Goal: Information Seeking & Learning: Learn about a topic

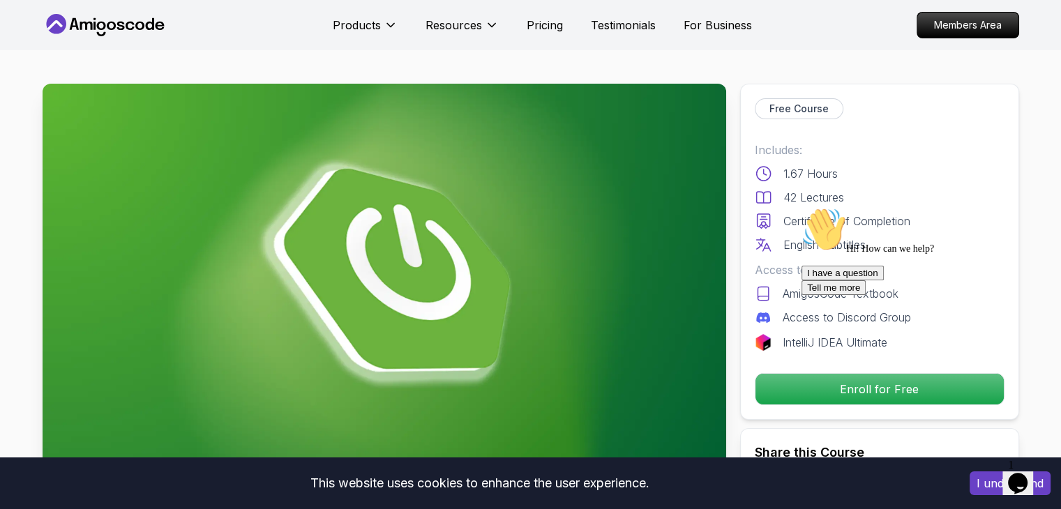
scroll to position [310, 0]
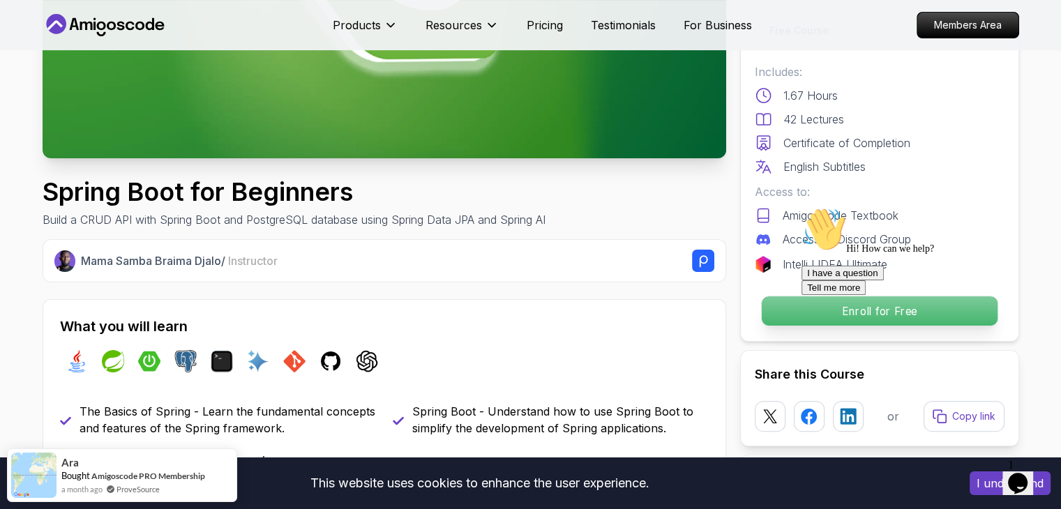
click at [772, 307] on p "Enroll for Free" at bounding box center [879, 310] width 236 height 29
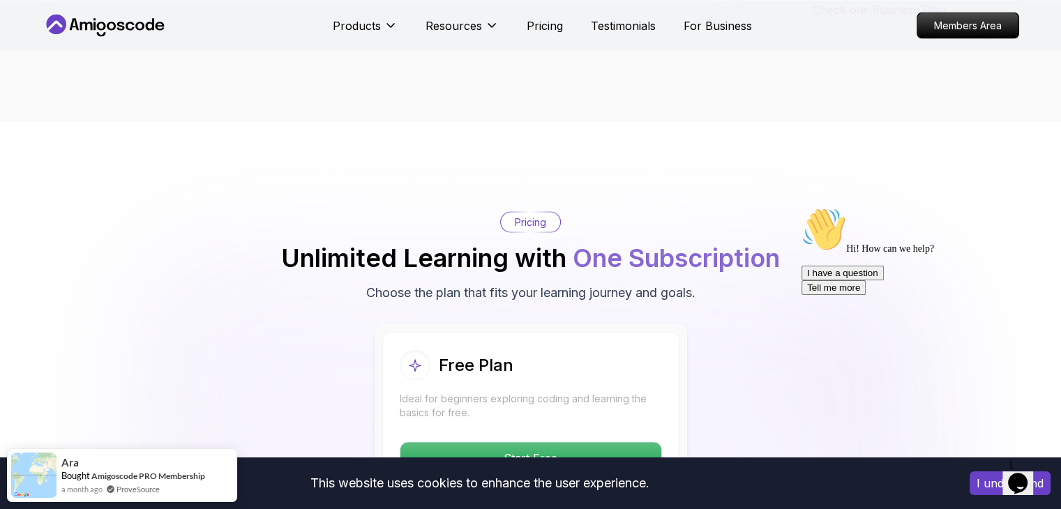
scroll to position [2733, 0]
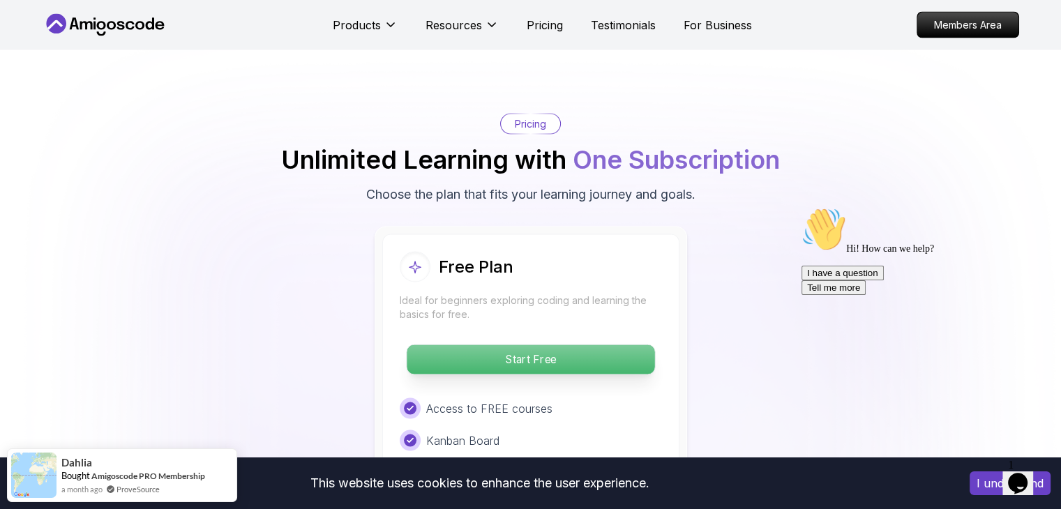
click at [518, 345] on p "Start Free" at bounding box center [530, 359] width 248 height 29
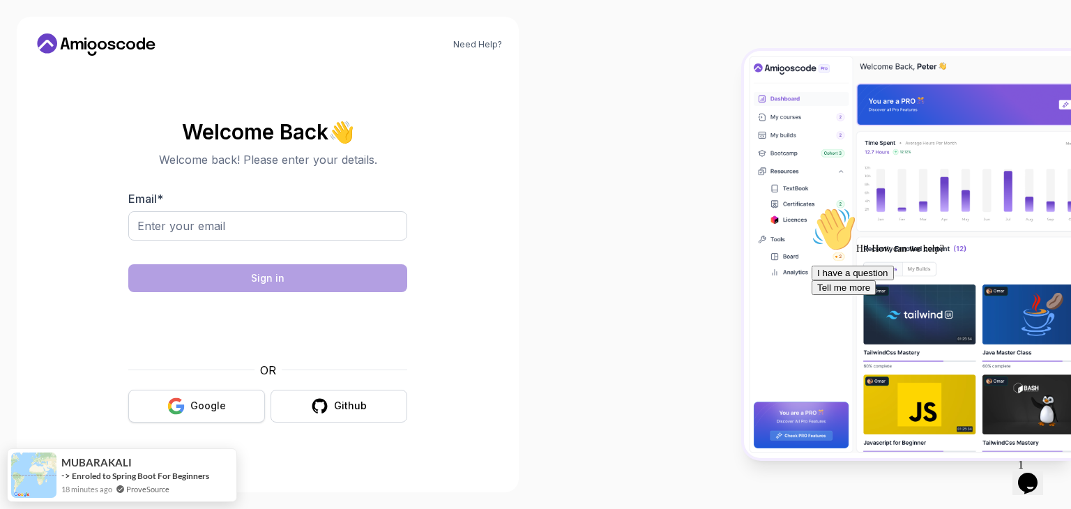
click at [248, 401] on button "Google" at bounding box center [196, 406] width 137 height 33
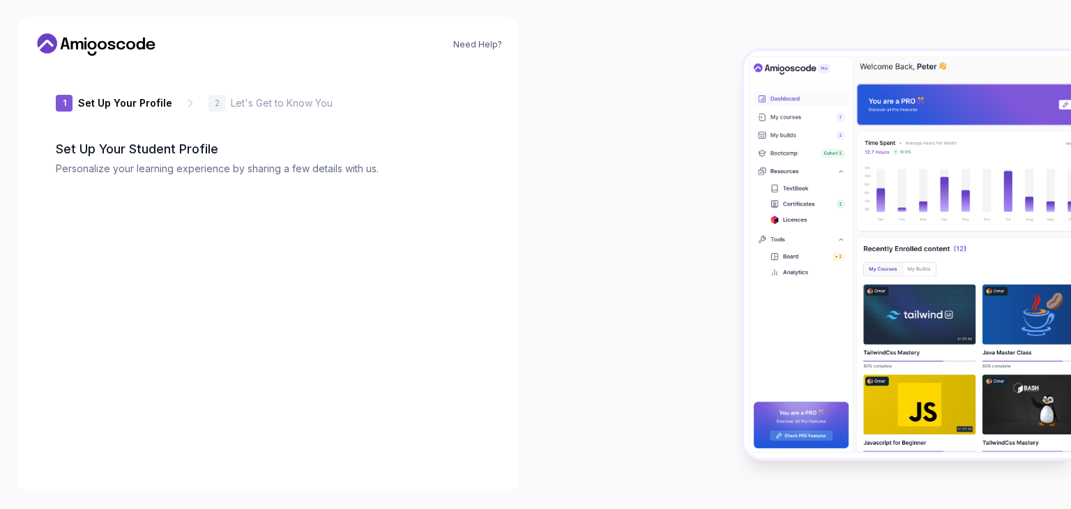
type input "quicktiger6d369"
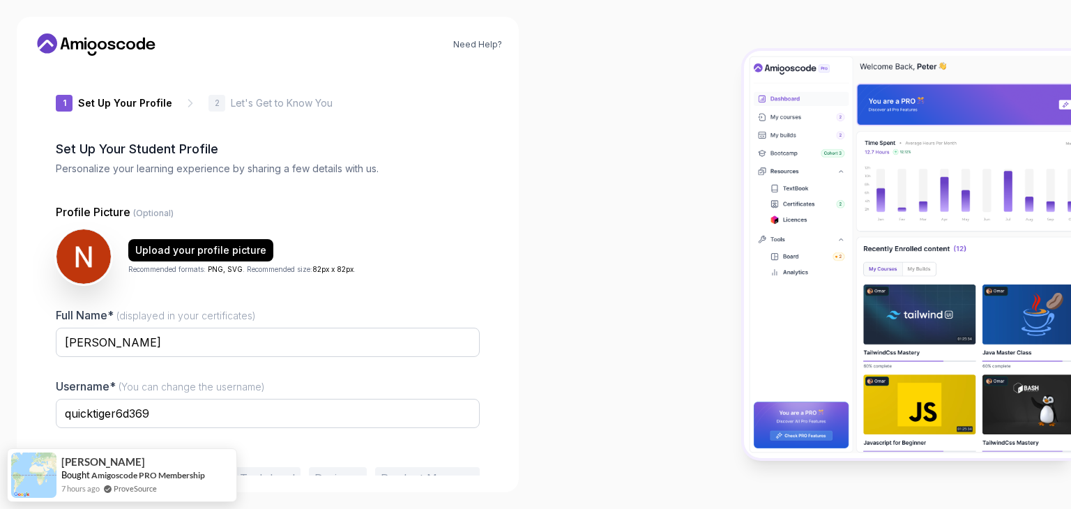
scroll to position [73, 0]
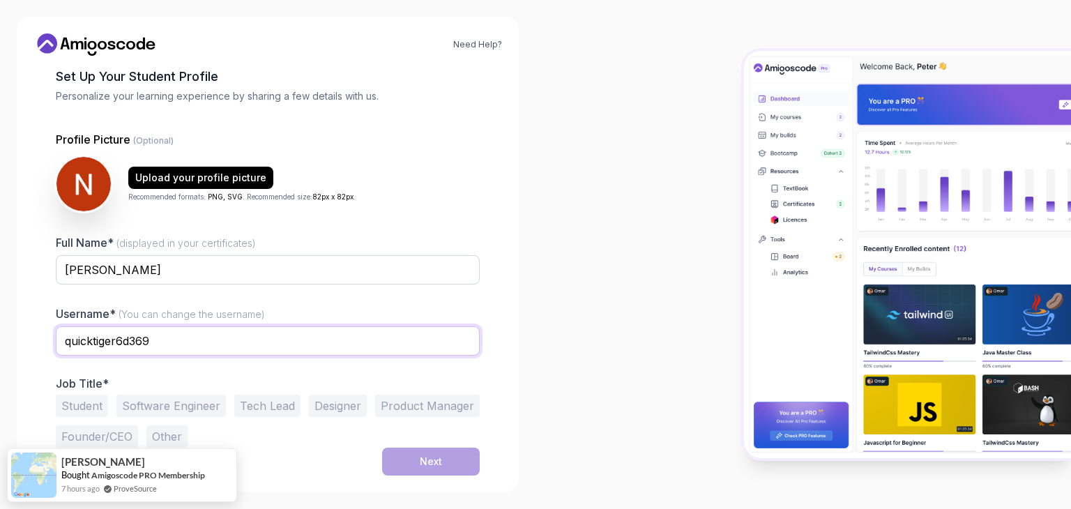
drag, startPoint x: 198, startPoint y: 338, endPoint x: 60, endPoint y: 345, distance: 138.2
click at [60, 345] on input "quicktiger6d369" at bounding box center [268, 340] width 424 height 29
click at [84, 342] on input "nagham_agha" at bounding box center [268, 340] width 424 height 29
click at [71, 345] on input "nagham_agha" at bounding box center [268, 340] width 424 height 29
type input "Nagham_agha"
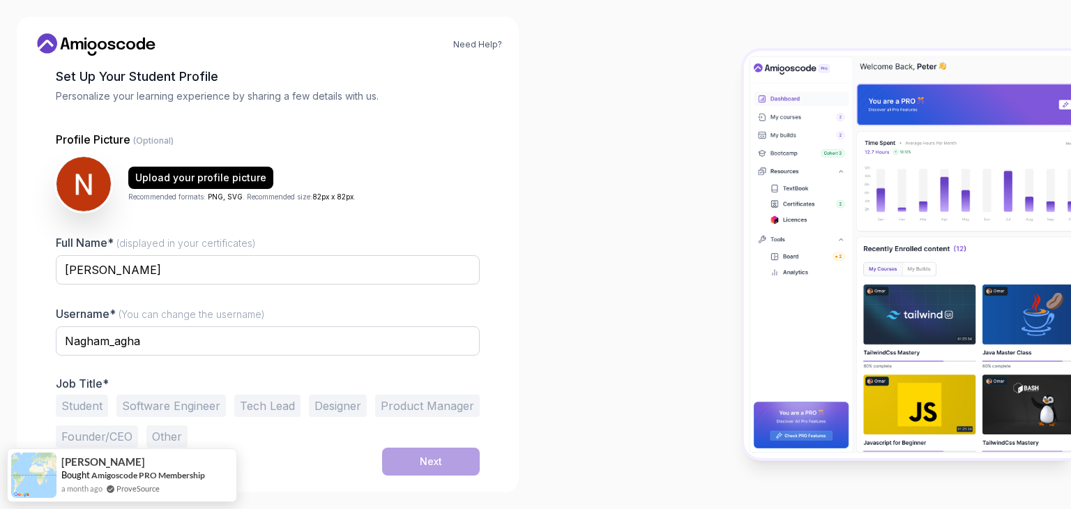
click at [205, 360] on div at bounding box center [268, 364] width 424 height 13
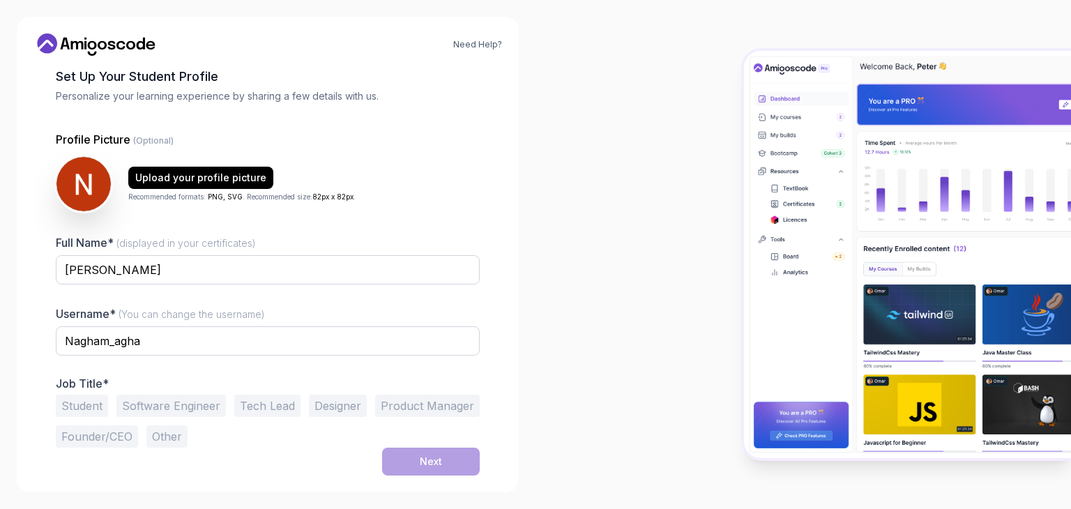
click at [84, 402] on button "Student" at bounding box center [82, 406] width 52 height 22
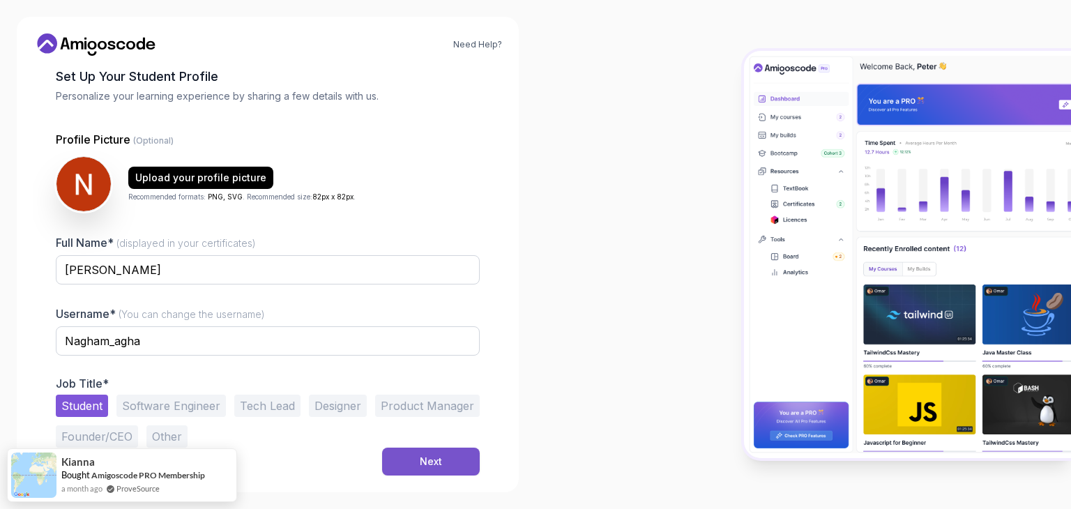
click at [438, 463] on div "Next" at bounding box center [431, 462] width 22 height 14
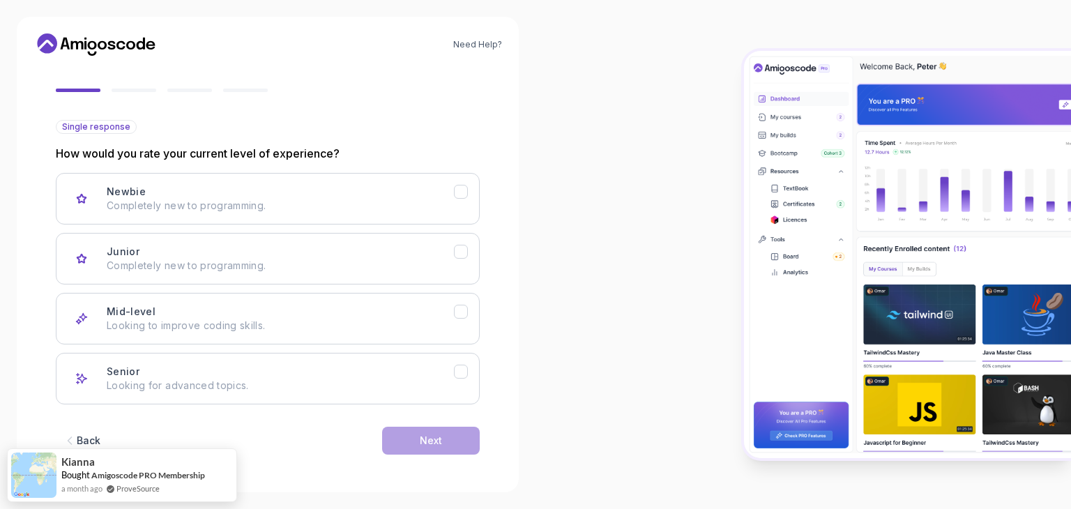
scroll to position [114, 0]
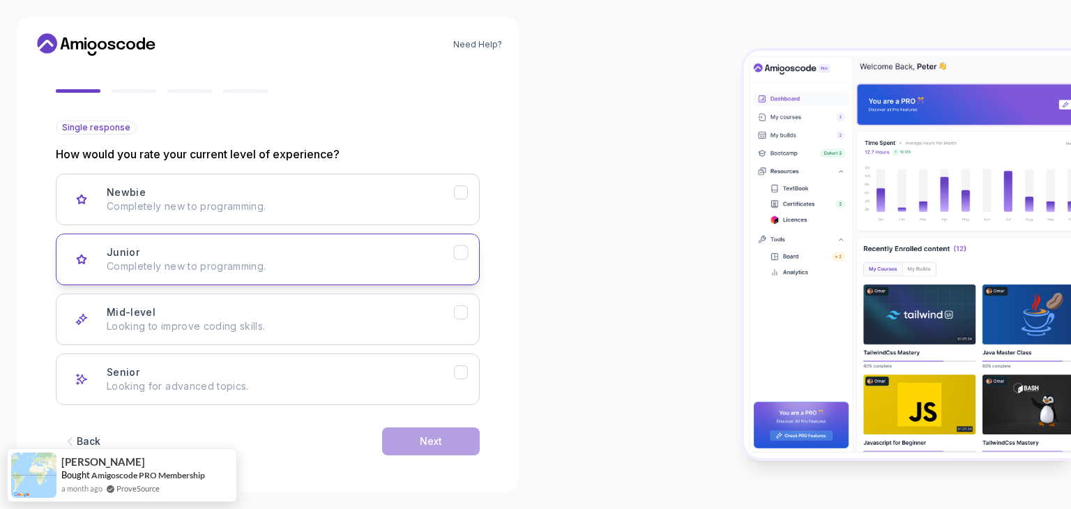
click at [471, 247] on button "Junior Completely new to programming." at bounding box center [268, 260] width 424 height 52
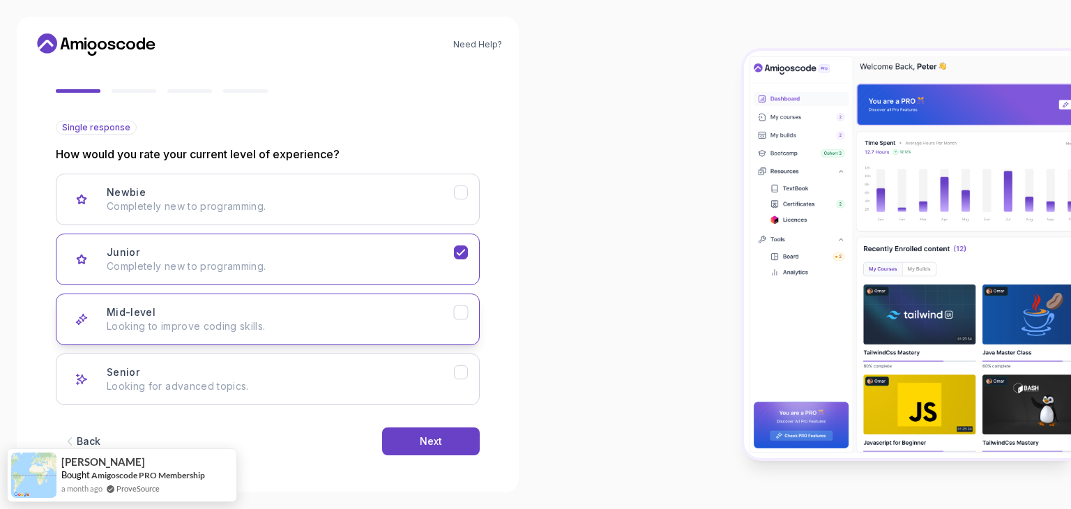
click at [461, 310] on icon "Mid-level" at bounding box center [461, 312] width 13 height 13
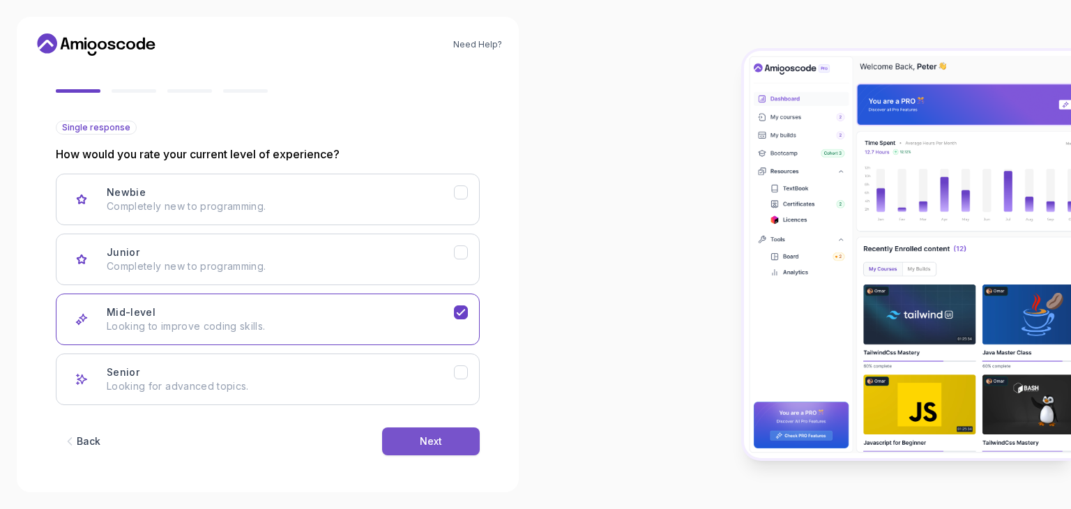
click at [448, 448] on button "Next" at bounding box center [431, 441] width 98 height 28
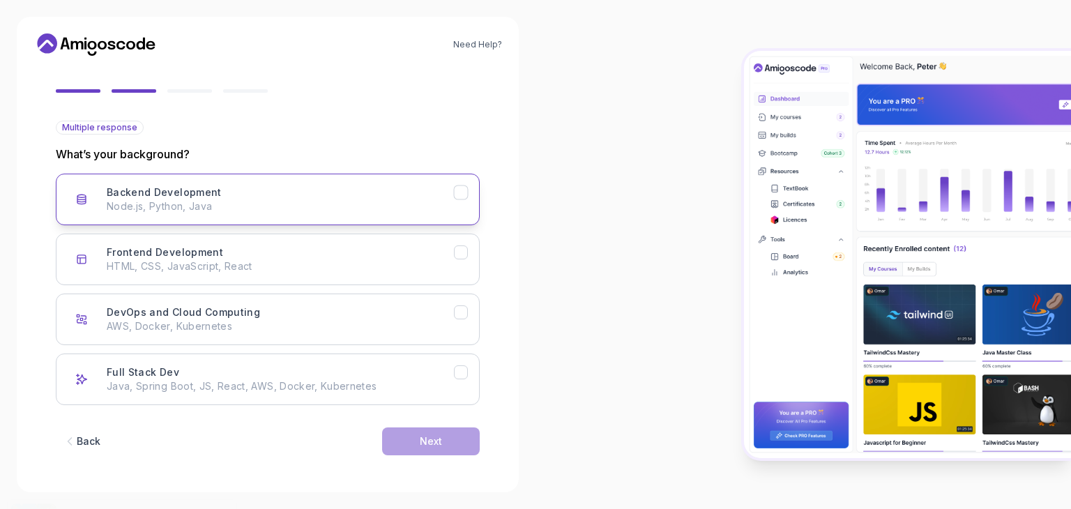
click at [469, 195] on button "Backend Development Node.js, Python, Java" at bounding box center [268, 200] width 424 height 52
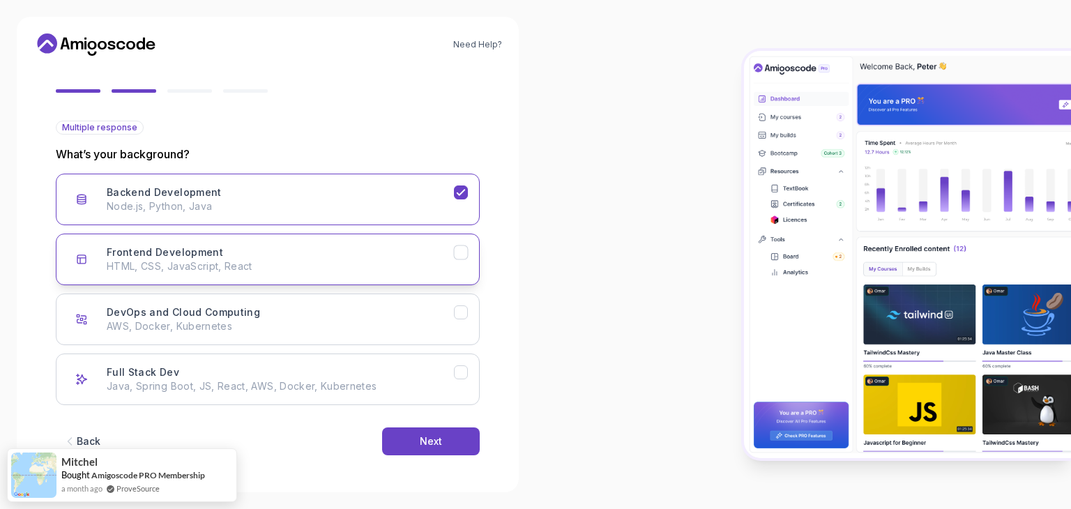
click at [457, 254] on icon "Frontend Development" at bounding box center [461, 252] width 13 height 13
click at [418, 450] on button "Next" at bounding box center [431, 441] width 98 height 28
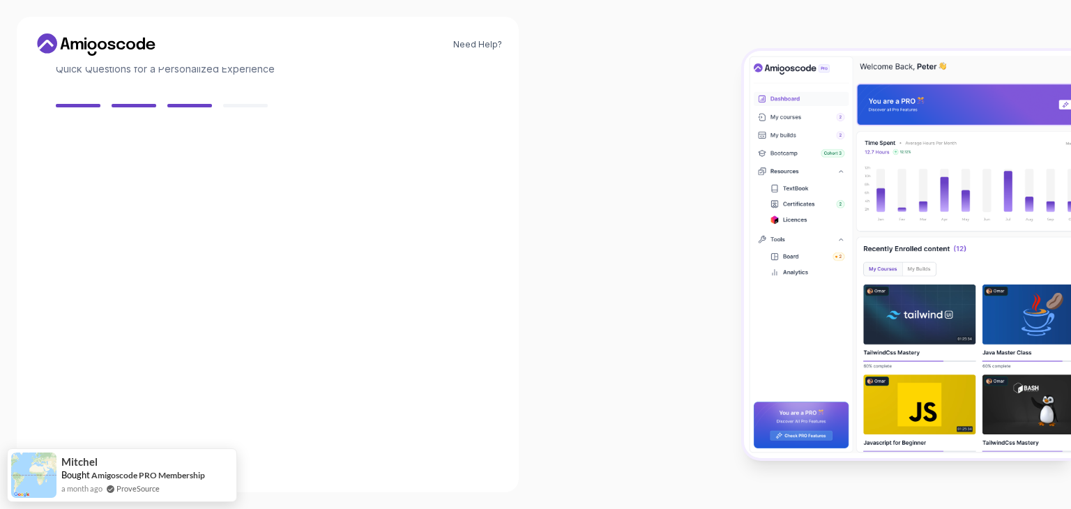
scroll to position [100, 0]
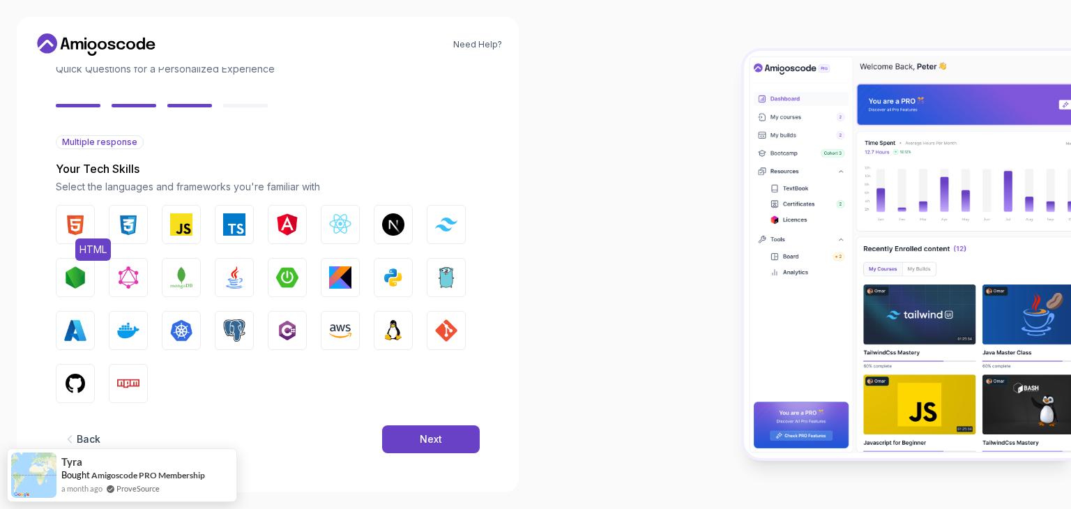
click at [74, 231] on img "button" at bounding box center [75, 224] width 22 height 22
click at [109, 234] on button "CSS" at bounding box center [128, 224] width 39 height 39
click at [162, 228] on button "JavaScript" at bounding box center [181, 224] width 39 height 39
click at [342, 225] on img "button" at bounding box center [340, 224] width 22 height 22
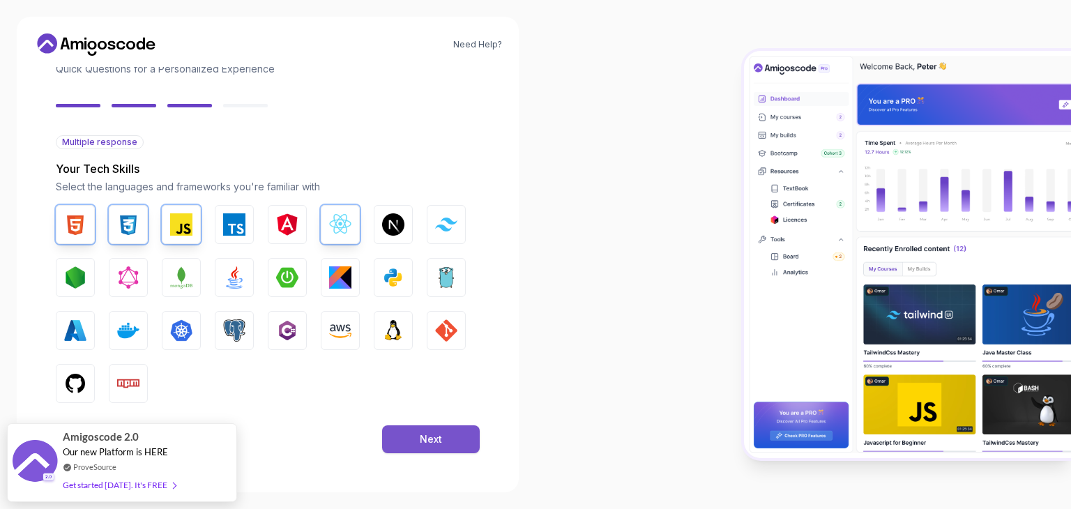
click at [434, 443] on div "Next" at bounding box center [431, 439] width 22 height 14
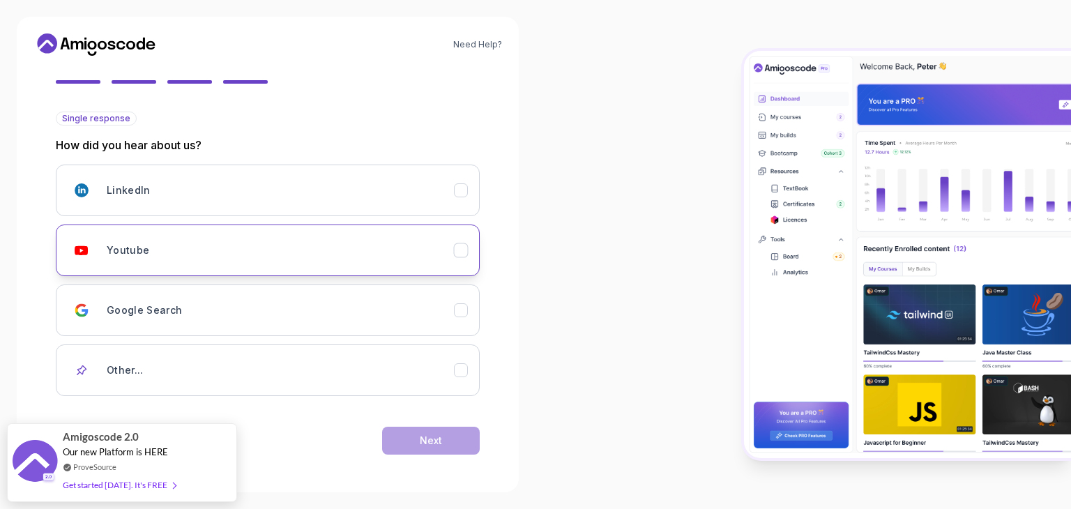
scroll to position [123, 0]
click at [472, 249] on button "Youtube" at bounding box center [268, 251] width 424 height 52
click at [432, 436] on div "Next" at bounding box center [431, 441] width 22 height 14
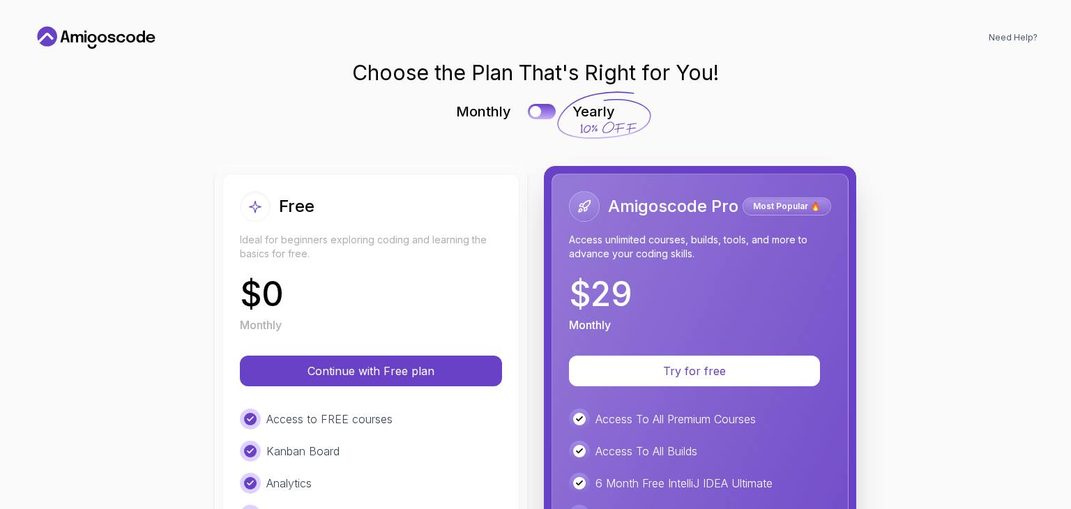
scroll to position [7, 0]
click at [546, 114] on button at bounding box center [541, 111] width 29 height 16
click at [546, 114] on div at bounding box center [548, 112] width 12 height 12
click at [546, 114] on button at bounding box center [541, 111] width 29 height 16
click at [546, 114] on div at bounding box center [548, 112] width 12 height 12
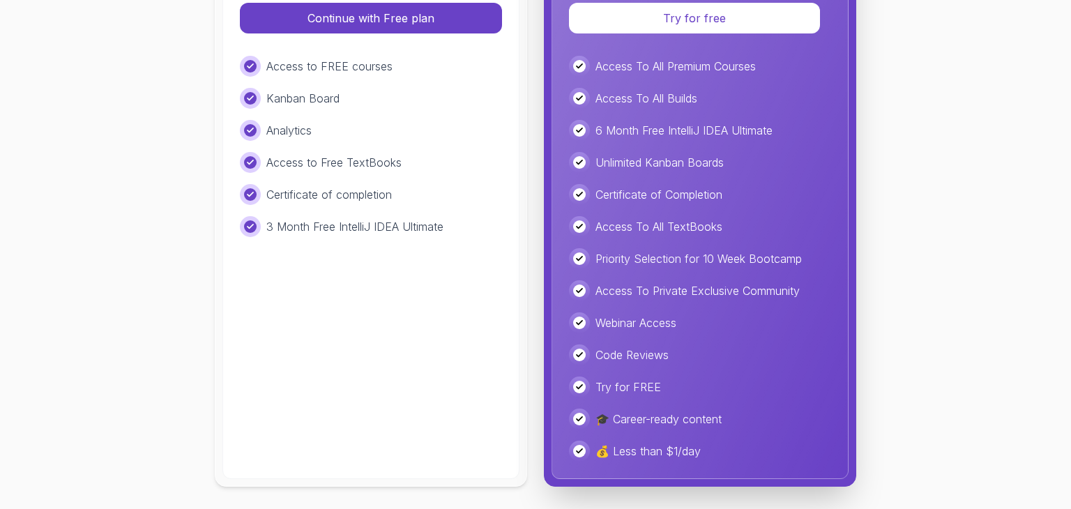
scroll to position [95, 0]
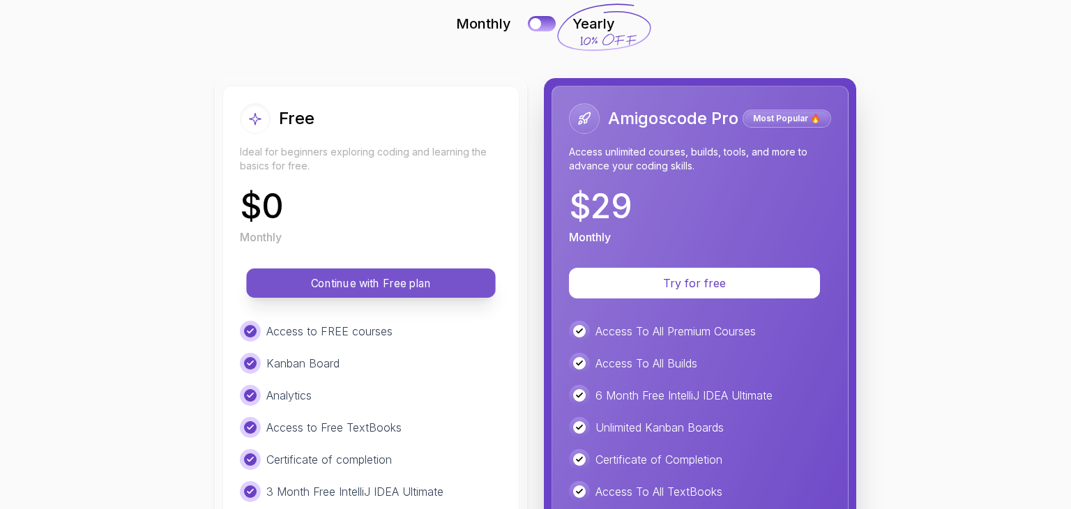
click at [430, 286] on p "Continue with Free plan" at bounding box center [371, 283] width 218 height 16
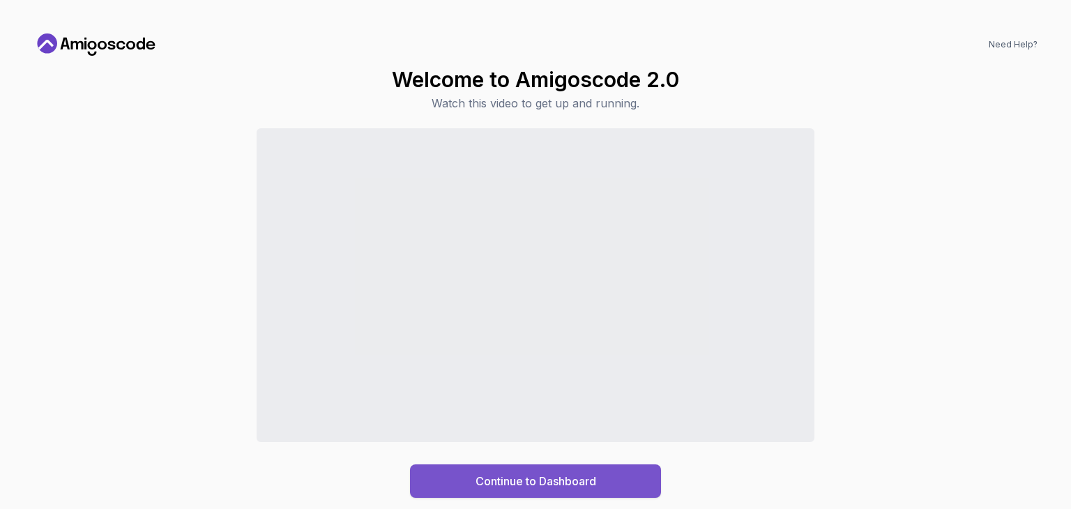
click at [606, 487] on button "Continue to Dashboard" at bounding box center [535, 480] width 251 height 33
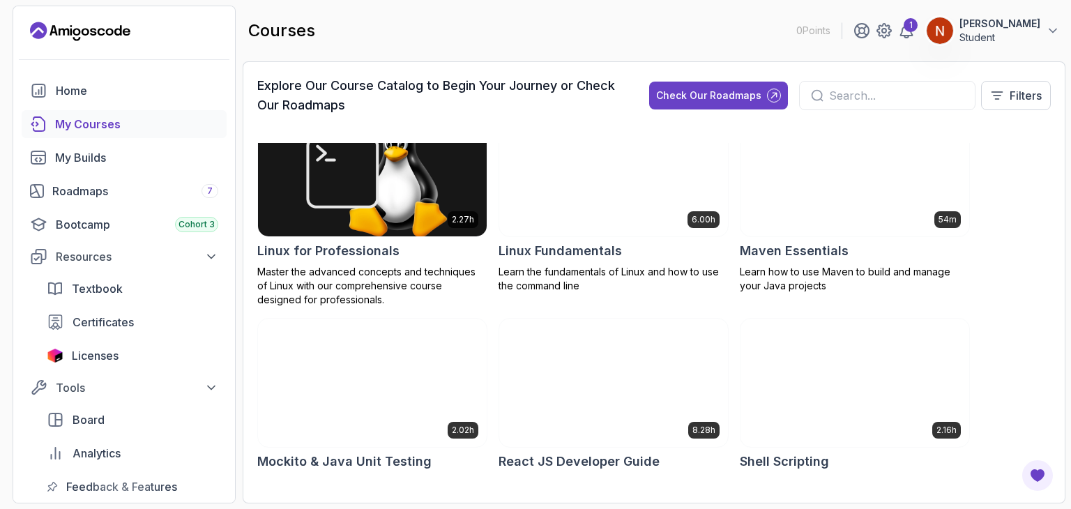
scroll to position [2125, 0]
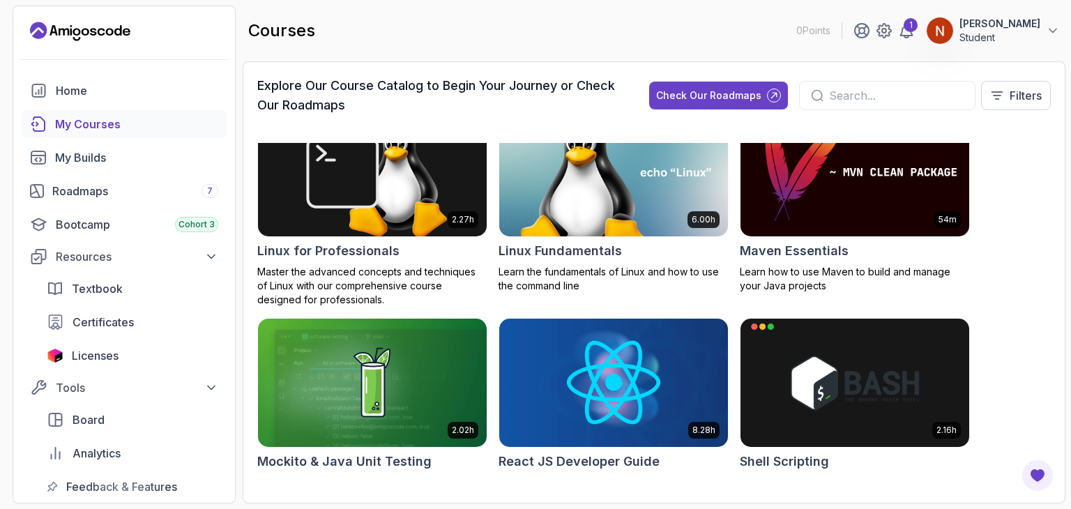
click at [836, 96] on input "text" at bounding box center [896, 95] width 135 height 17
type input "S"
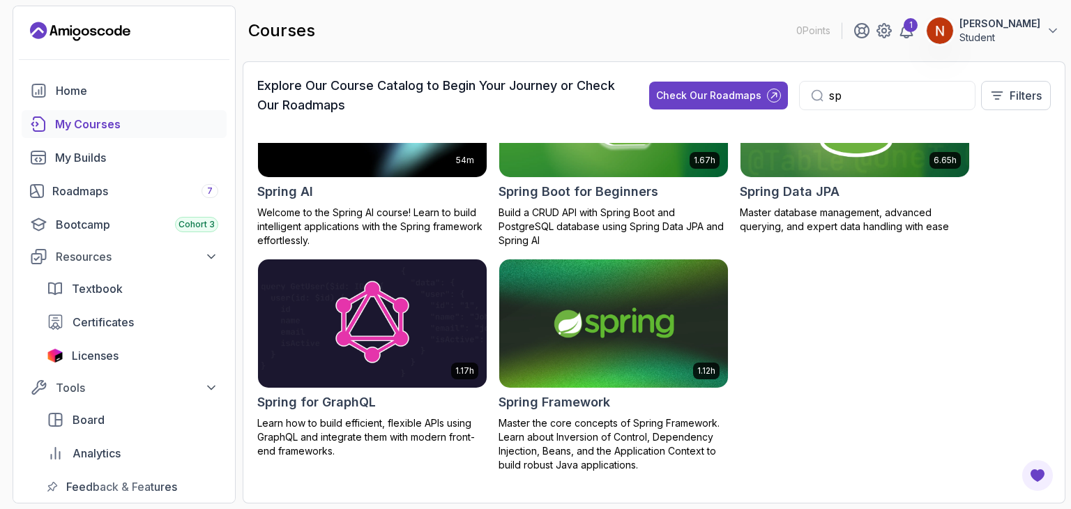
scroll to position [304, 0]
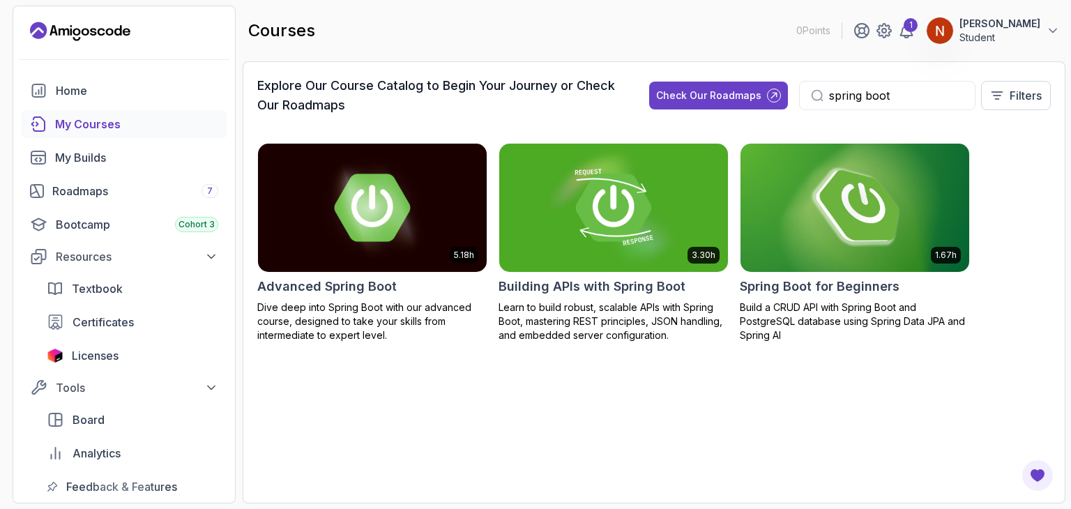
type input "spring boot"
click at [821, 252] on img at bounding box center [855, 207] width 240 height 135
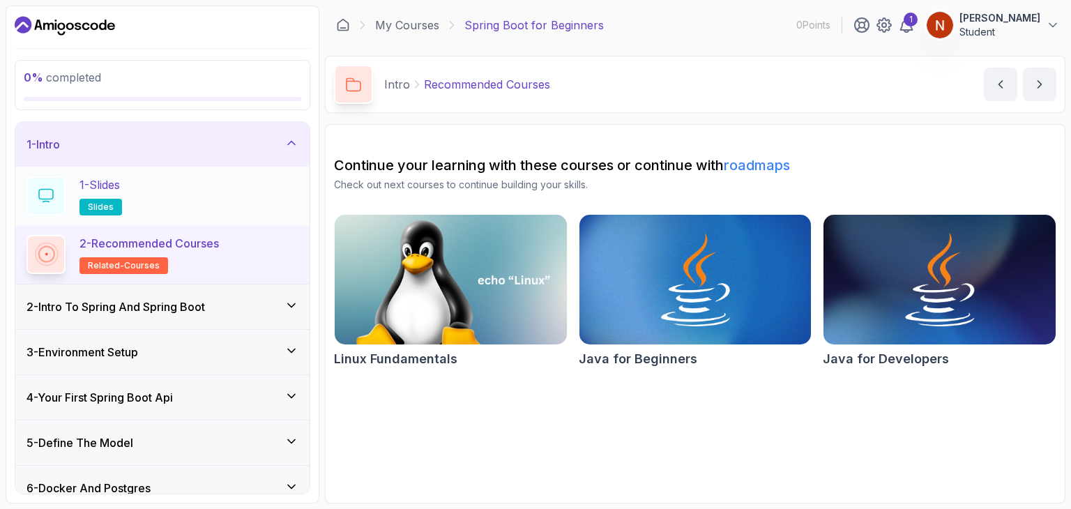
click at [167, 181] on div "1 - Slides slides" at bounding box center [162, 195] width 272 height 39
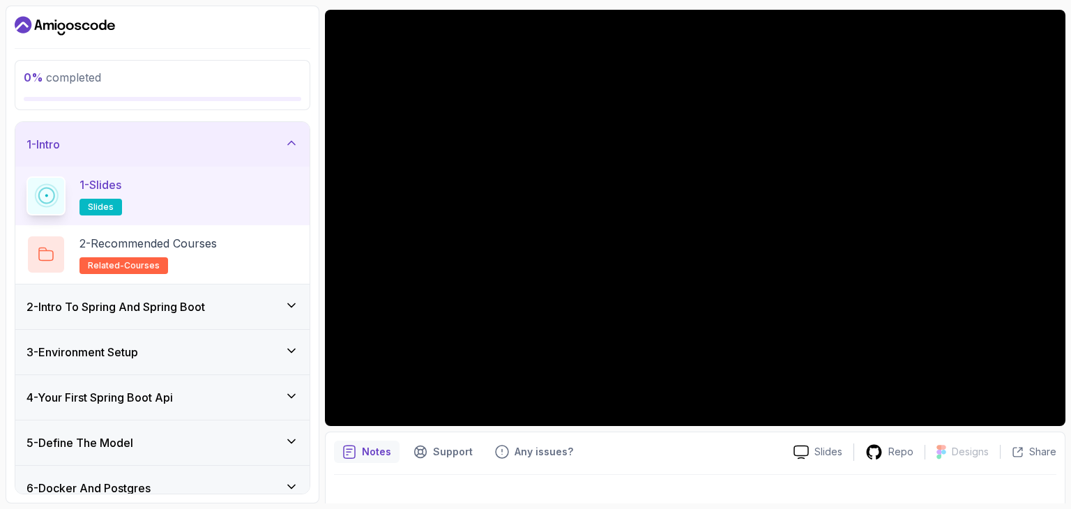
scroll to position [114, 0]
click at [235, 302] on div "2 - Intro To Spring And Spring Boot" at bounding box center [162, 306] width 272 height 17
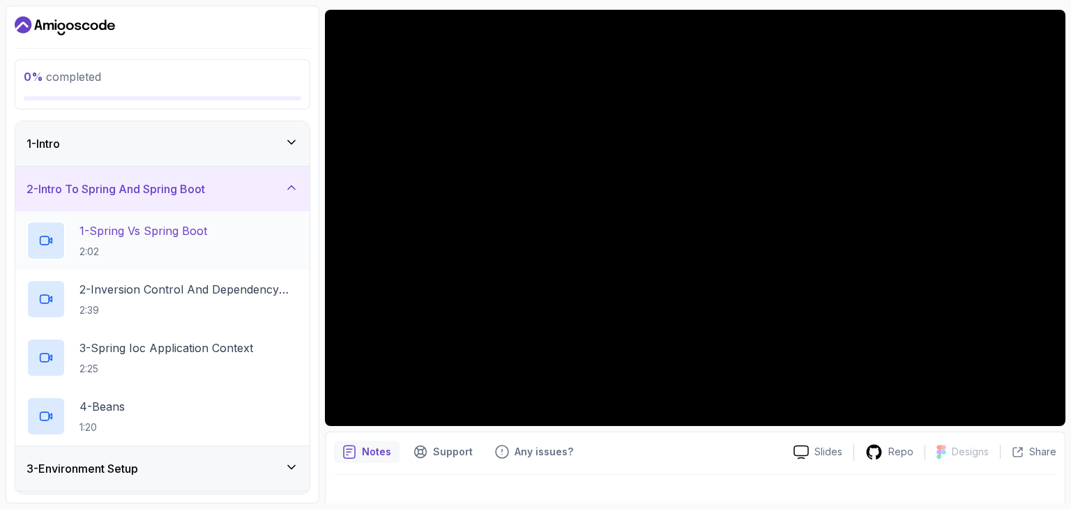
scroll to position [0, 0]
click at [220, 254] on div "1 - Spring Vs Spring Boot 2:02" at bounding box center [162, 240] width 272 height 39
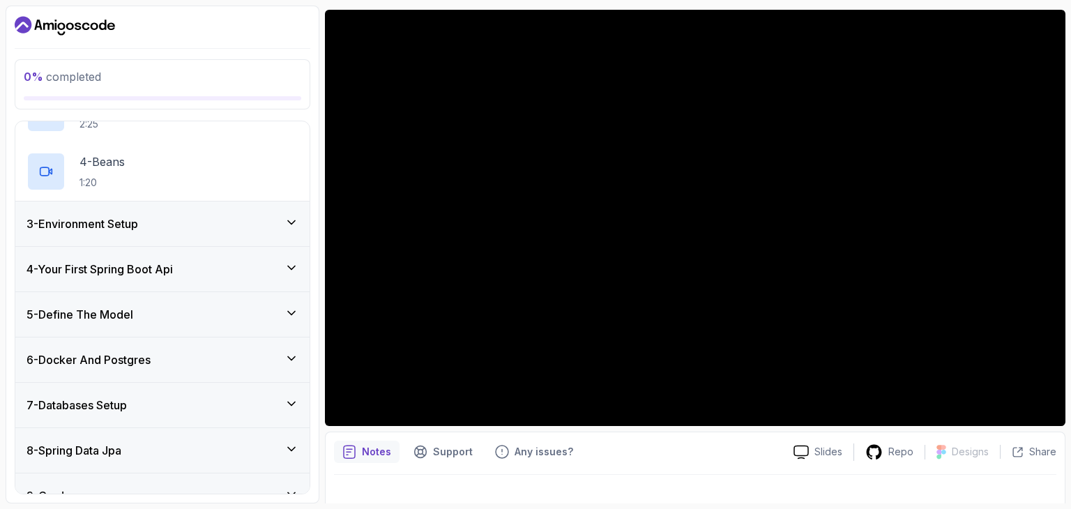
scroll to position [244, 0]
click at [264, 266] on div "4 - Your First Spring Boot Api" at bounding box center [162, 269] width 272 height 17
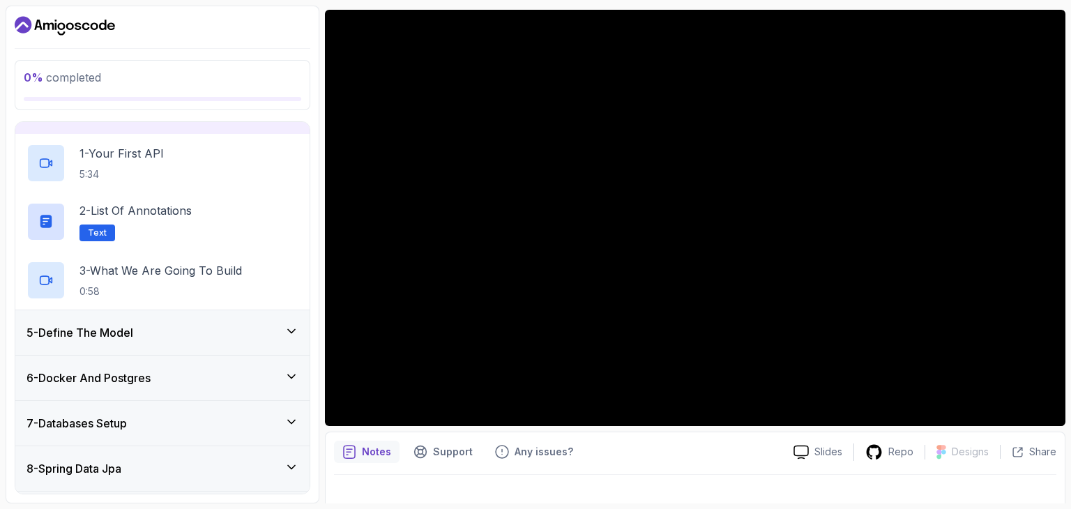
scroll to position [35, 0]
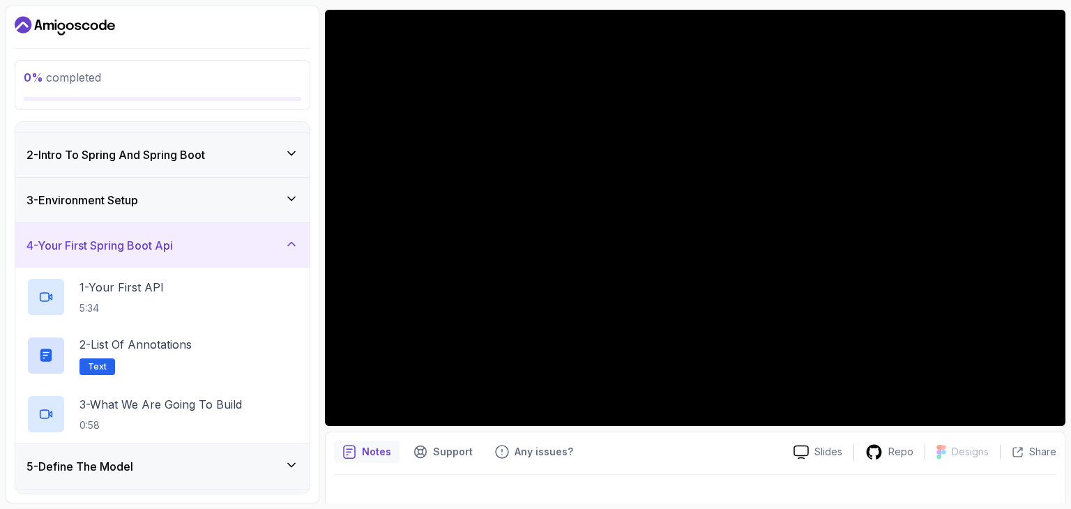
click at [266, 240] on div "4 - Your First Spring Boot Api" at bounding box center [162, 245] width 272 height 17
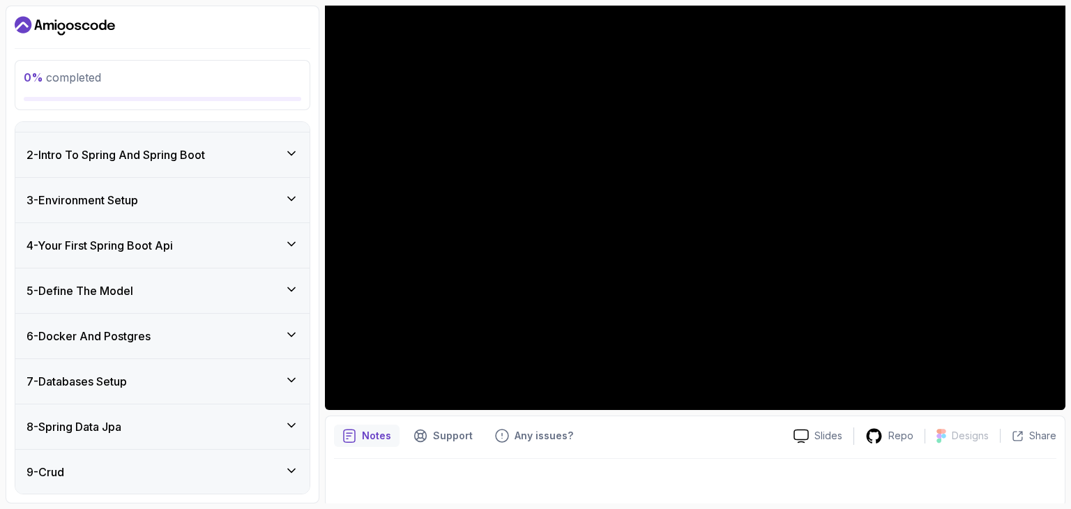
scroll to position [0, 0]
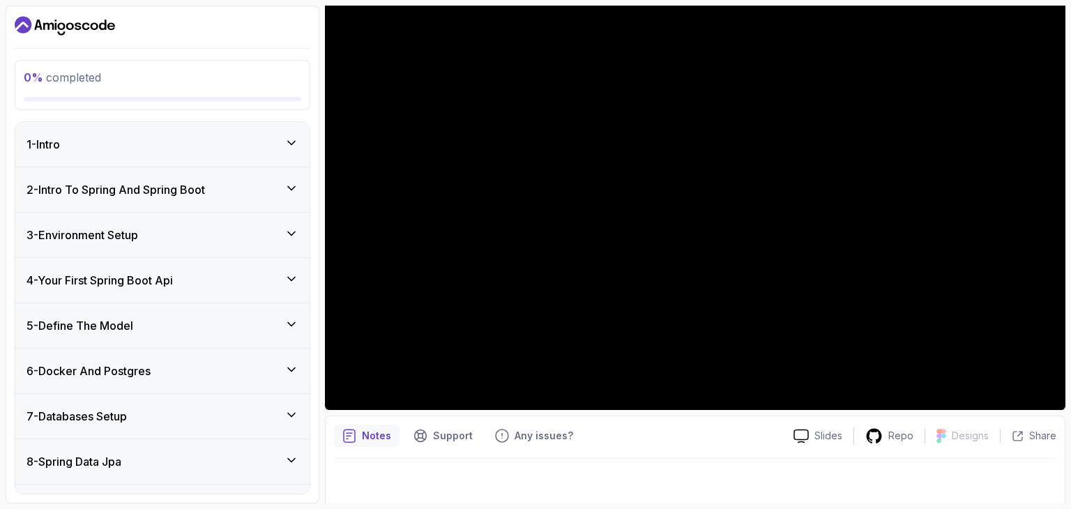
click at [294, 187] on icon at bounding box center [291, 187] width 7 height 3
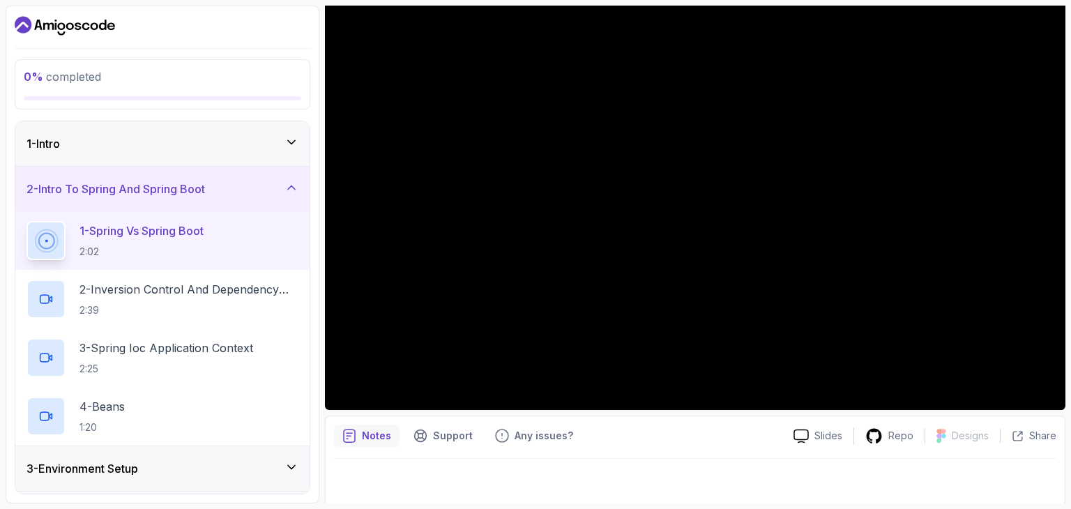
click at [279, 132] on div "1 - Intro" at bounding box center [162, 143] width 294 height 45
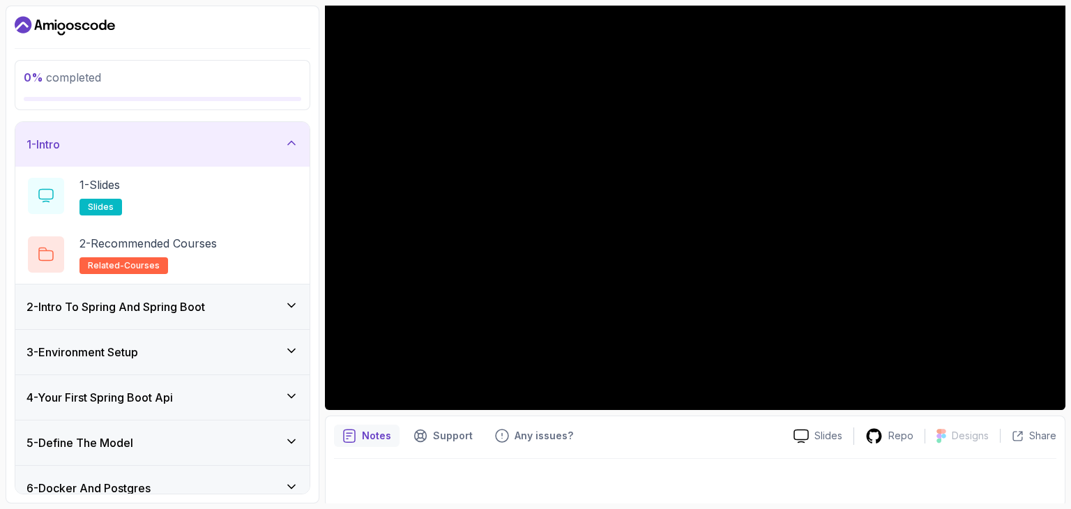
click at [279, 132] on div "1 - Intro" at bounding box center [162, 144] width 294 height 45
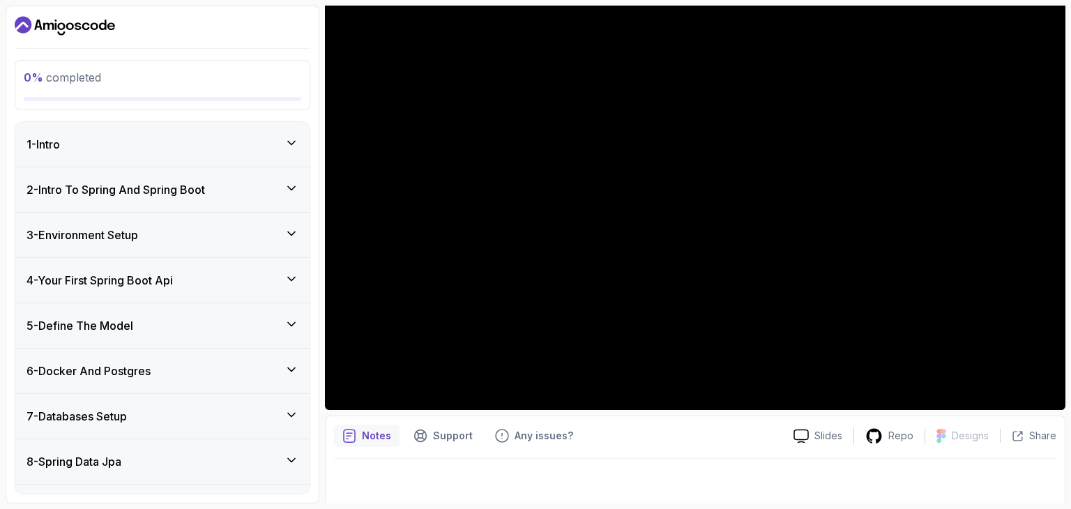
click at [274, 183] on div "2 - Intro To Spring And Spring Boot" at bounding box center [162, 189] width 272 height 17
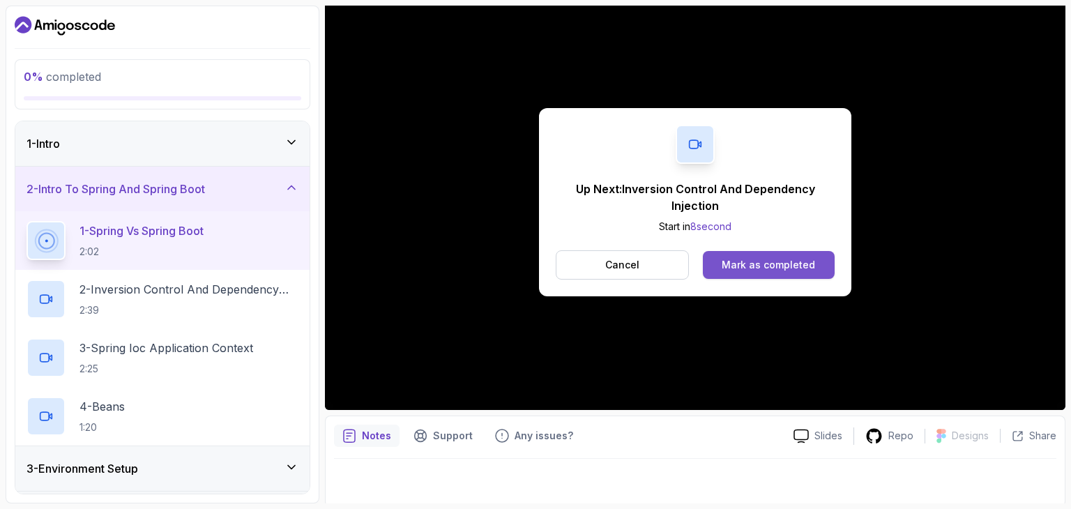
click at [753, 263] on div "Mark as completed" at bounding box center [768, 265] width 93 height 14
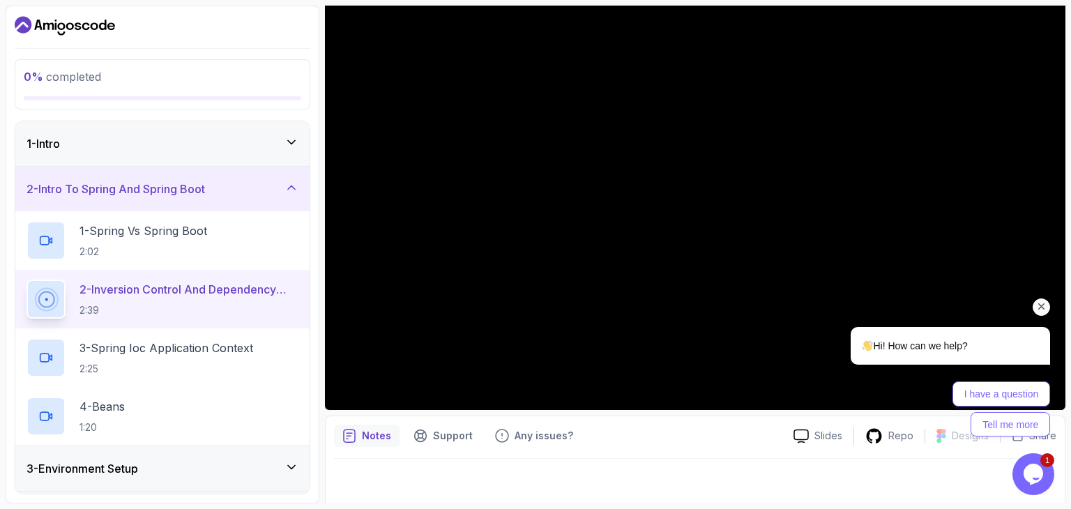
click at [1044, 312] on icon "Chat attention grabber" at bounding box center [1041, 307] width 13 height 13
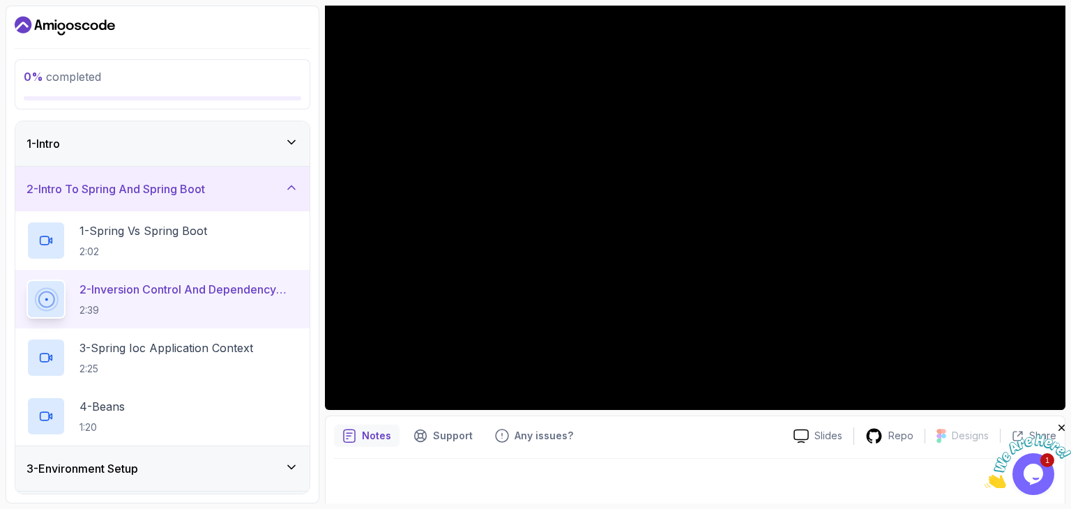
click at [1060, 430] on icon "Close" at bounding box center [1062, 428] width 13 height 13
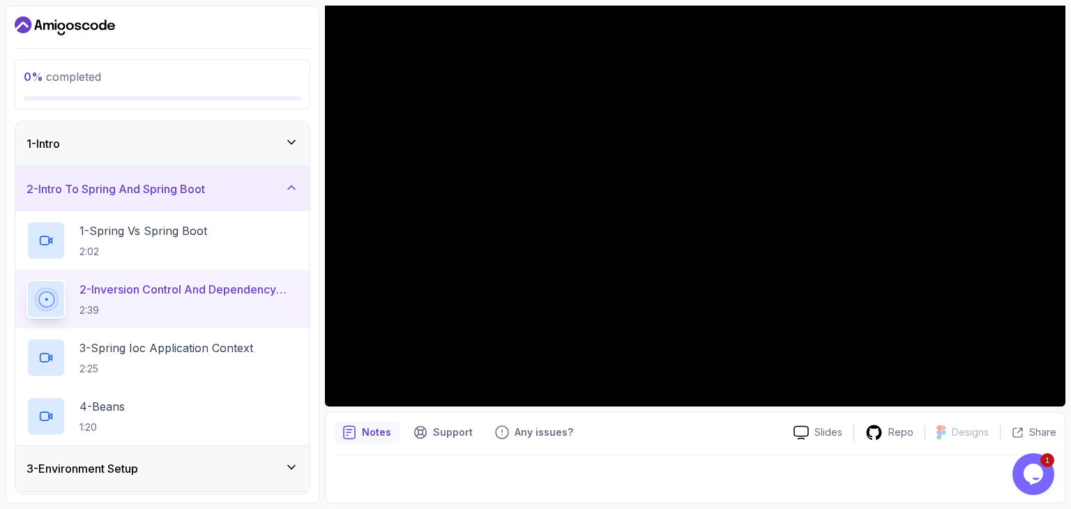
scroll to position [132, 0]
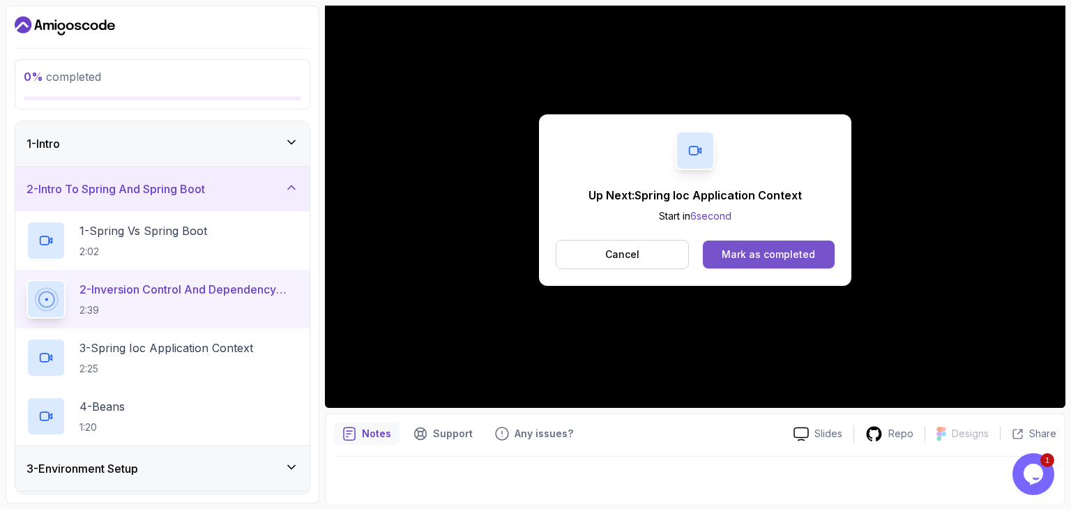
click at [753, 254] on div "Mark as completed" at bounding box center [768, 255] width 93 height 14
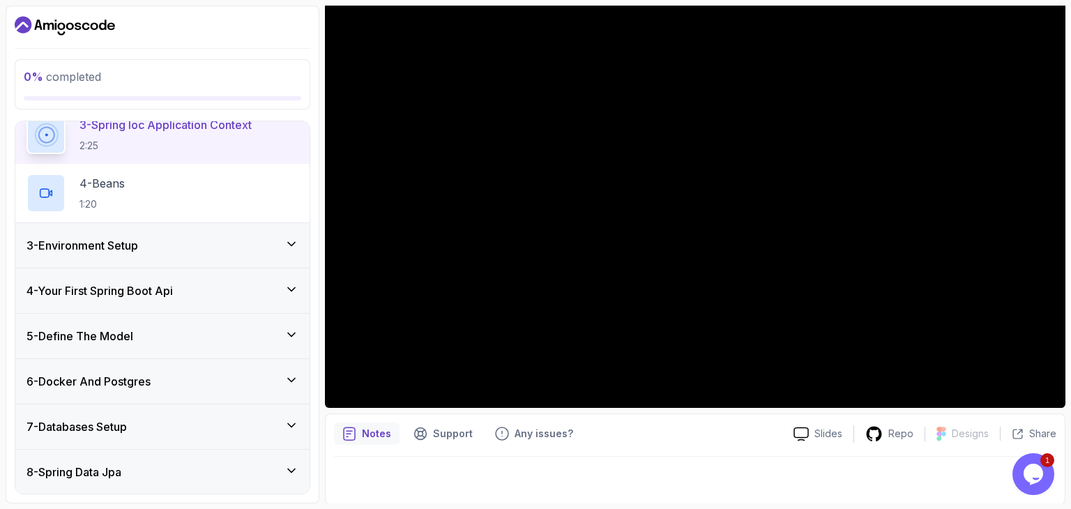
scroll to position [222, 0]
click at [273, 238] on div "3 - Environment Setup" at bounding box center [162, 246] width 272 height 17
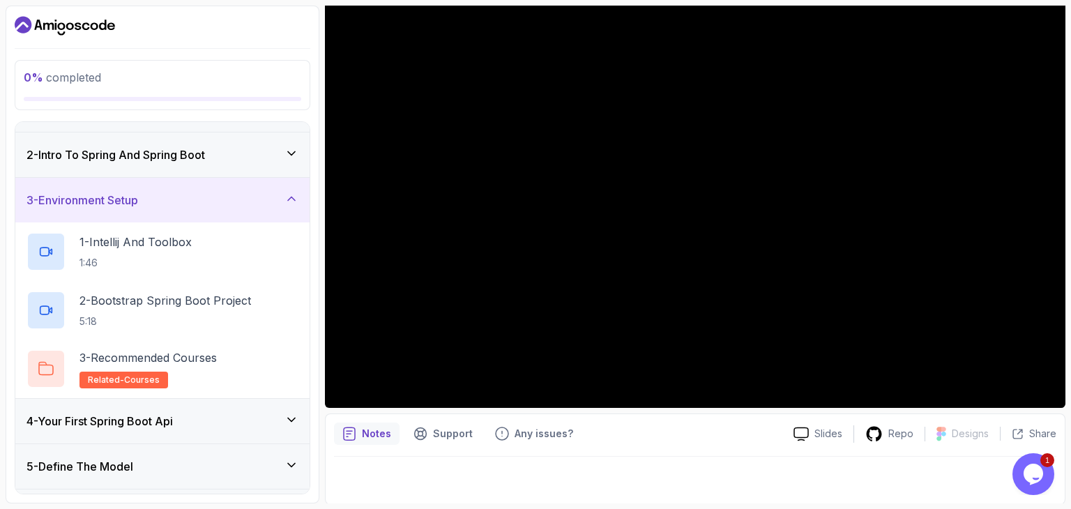
scroll to position [0, 0]
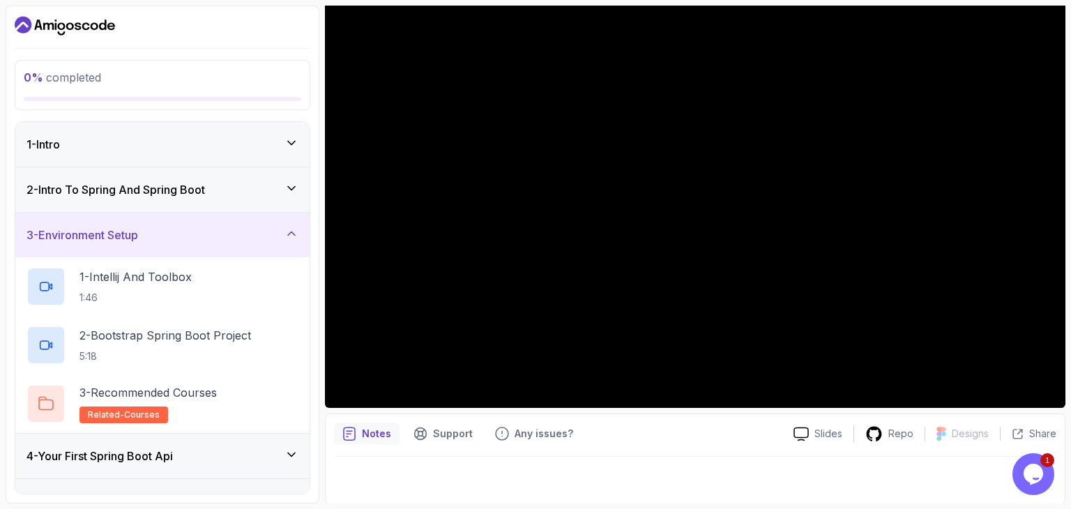
click at [273, 241] on div "3 - Environment Setup" at bounding box center [162, 235] width 272 height 17
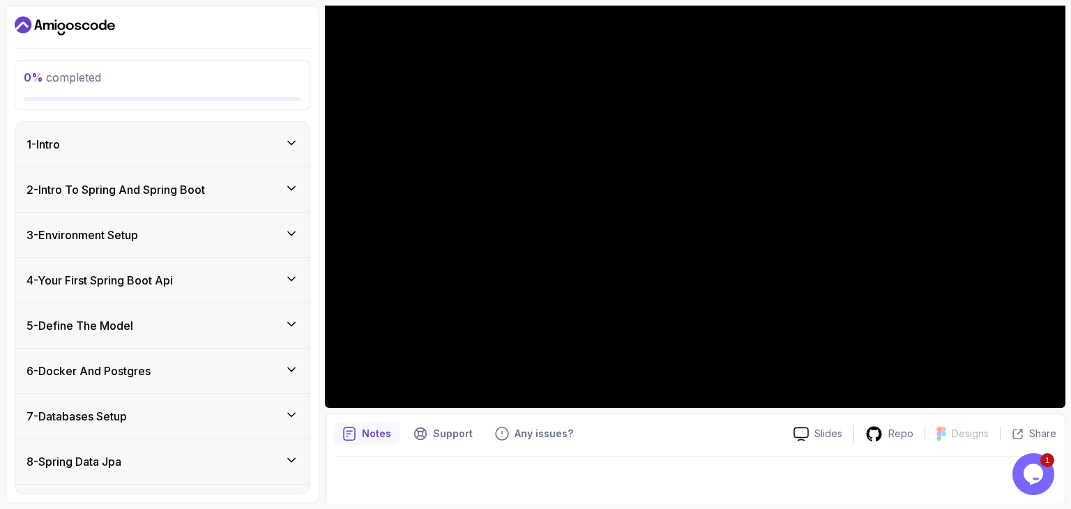
click at [274, 268] on div "4 - Your First Spring Boot Api" at bounding box center [162, 280] width 294 height 45
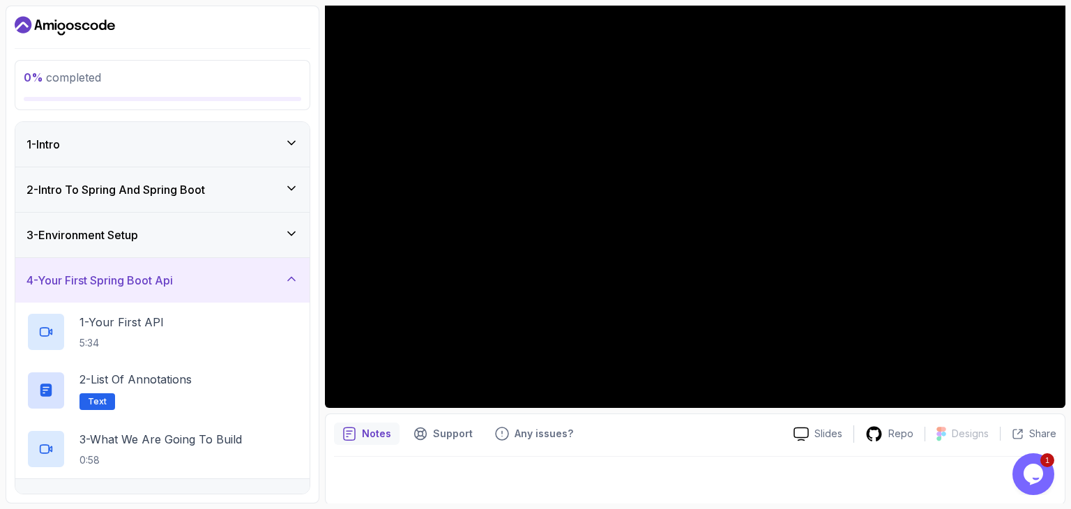
click at [287, 234] on icon at bounding box center [291, 234] width 14 height 14
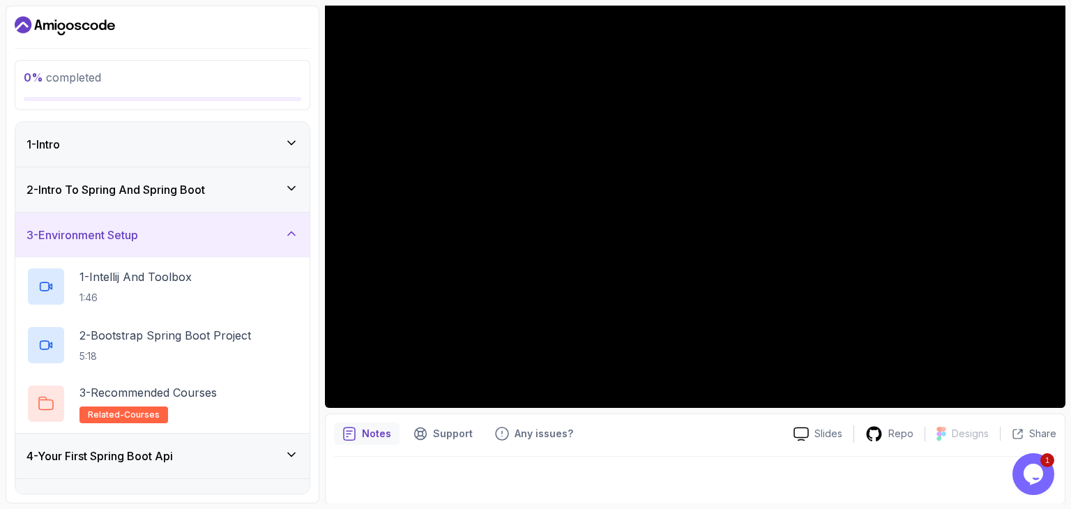
click at [287, 234] on icon at bounding box center [291, 234] width 14 height 14
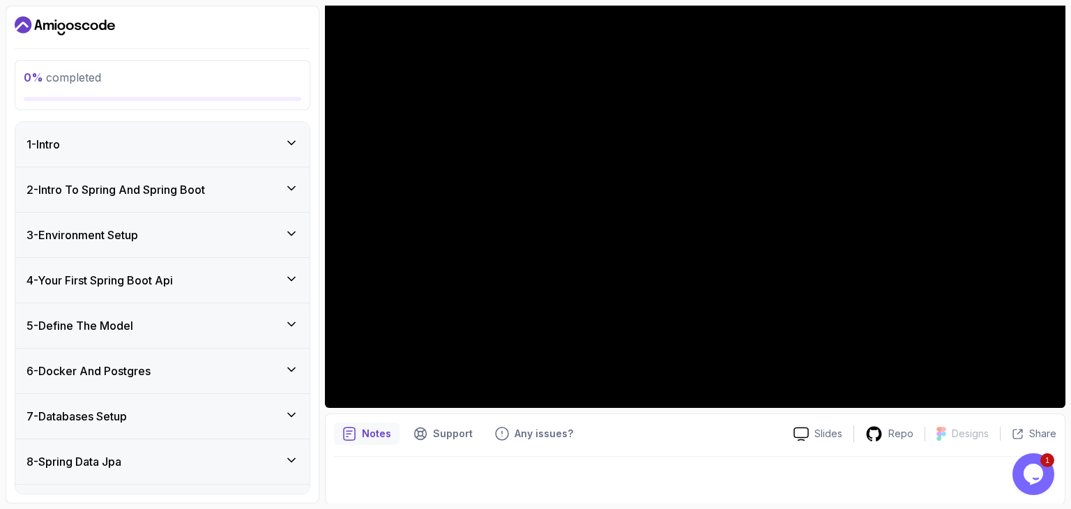
scroll to position [28, 0]
